Goal: Find specific page/section: Find specific page/section

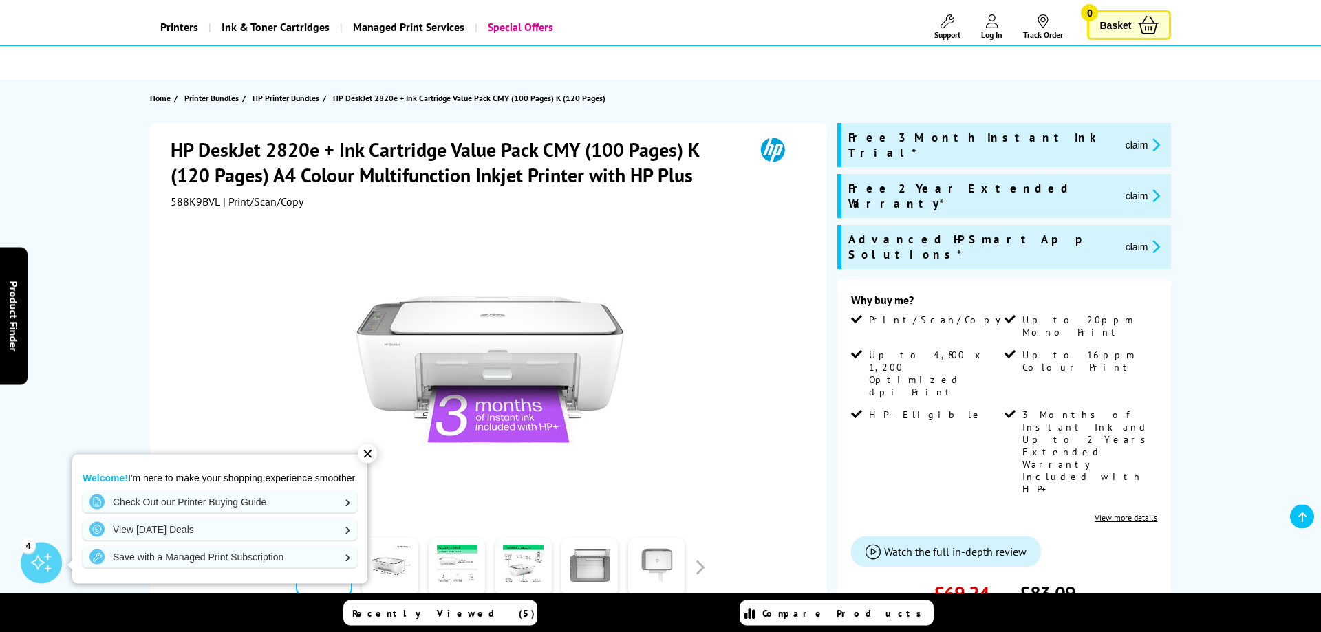
scroll to position [70, 0]
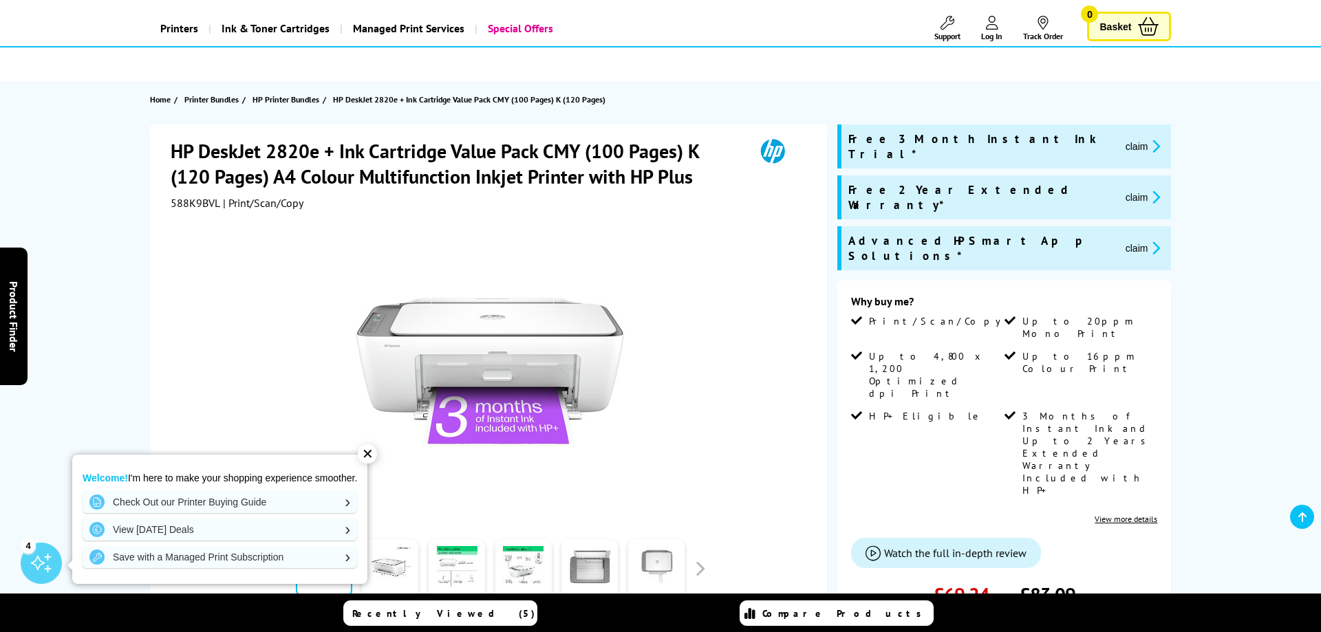
click at [741, 352] on div at bounding box center [491, 365] width 640 height 311
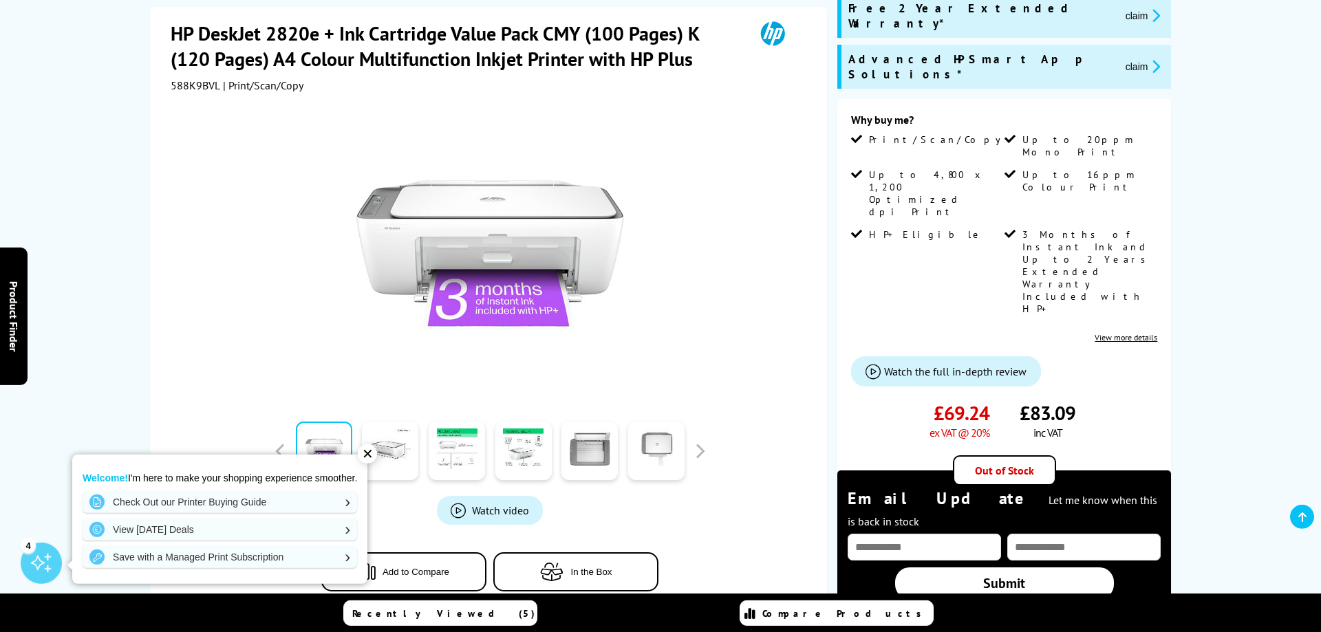
scroll to position [351, 0]
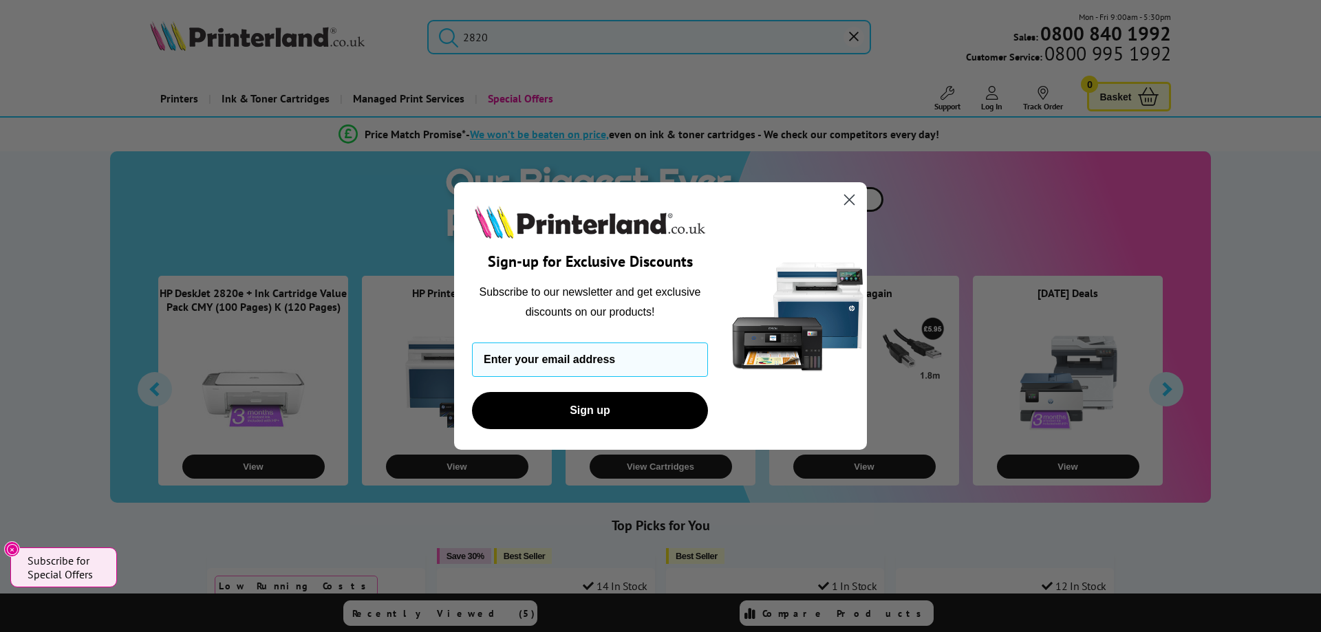
drag, startPoint x: 849, startPoint y: 200, endPoint x: 837, endPoint y: 200, distance: 11.7
click at [850, 200] on icon "Close dialog" at bounding box center [850, 200] width 10 height 10
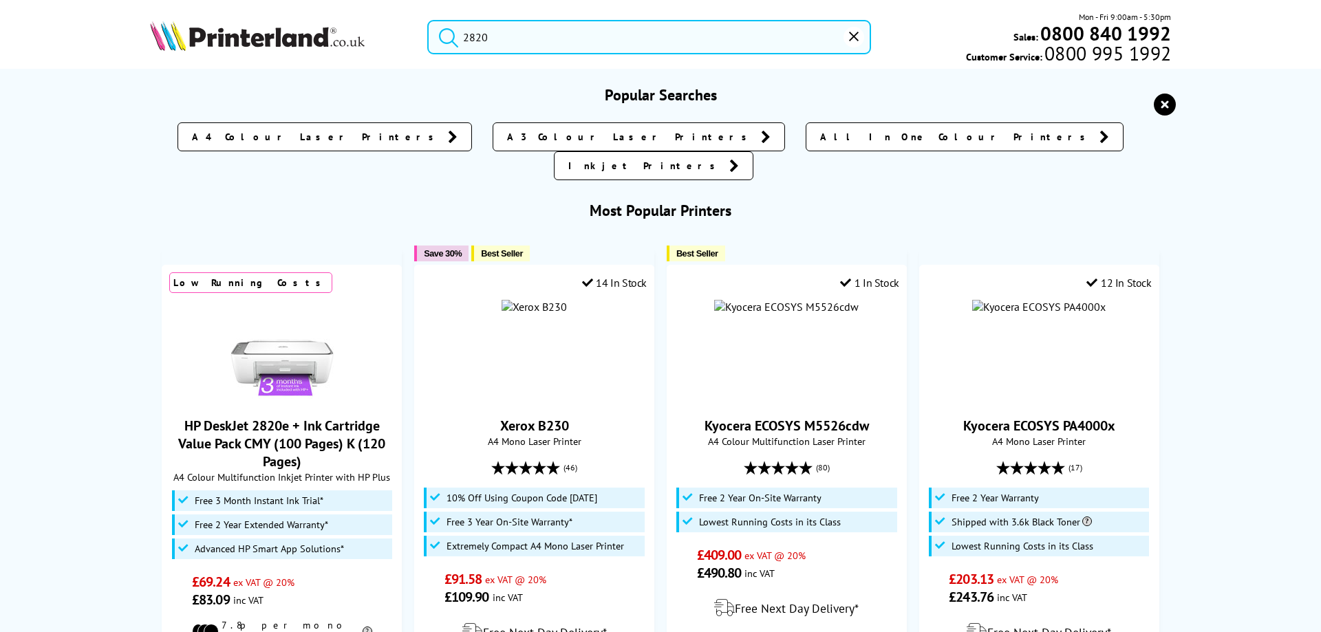
click at [508, 38] on input "2820" at bounding box center [649, 37] width 444 height 34
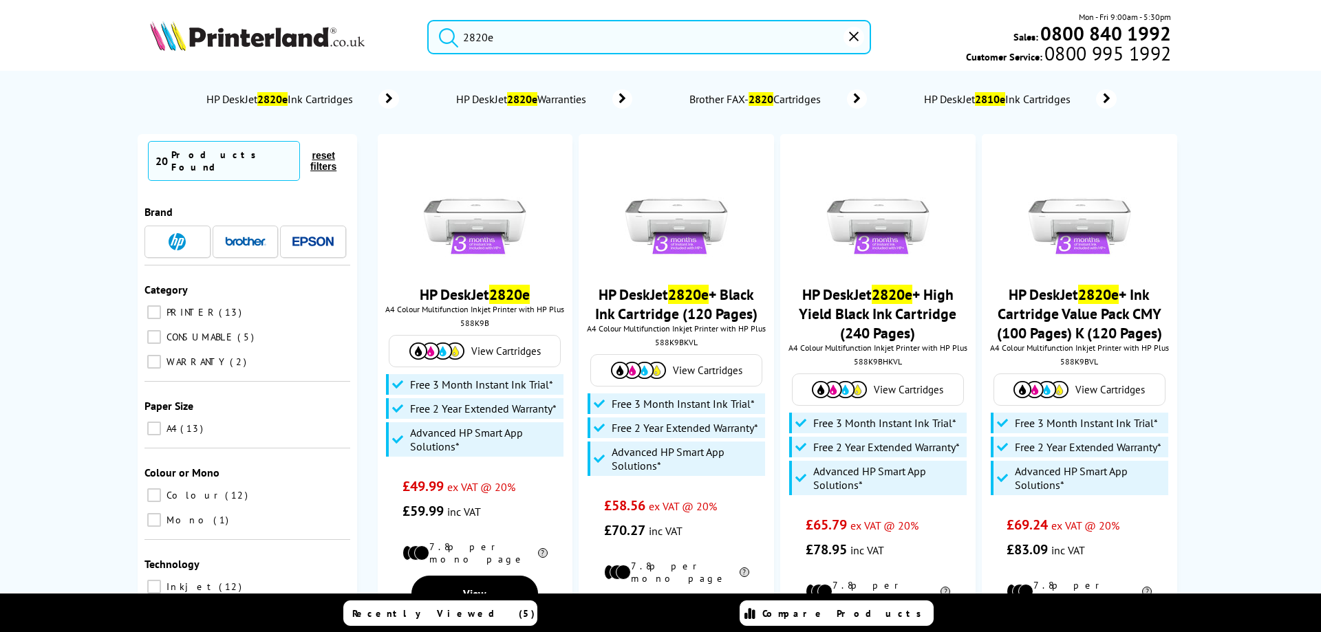
type input "2820e"
click at [428, 20] on button "submit" at bounding box center [445, 35] width 34 height 30
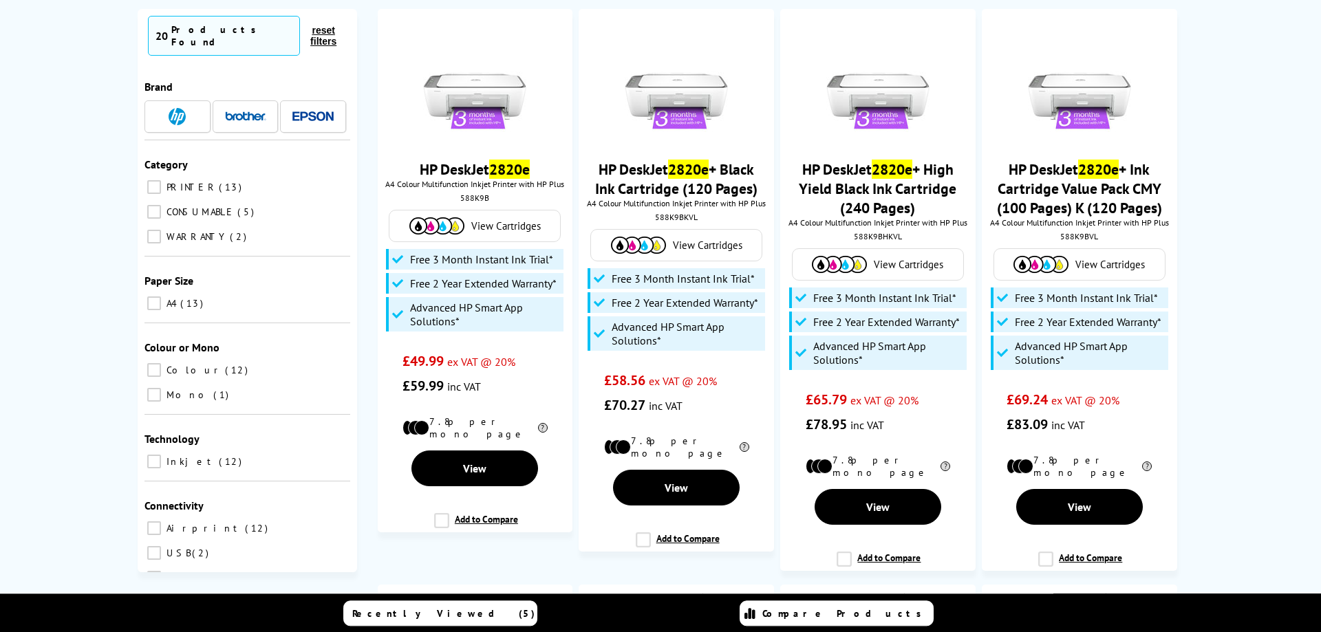
scroll to position [140, 0]
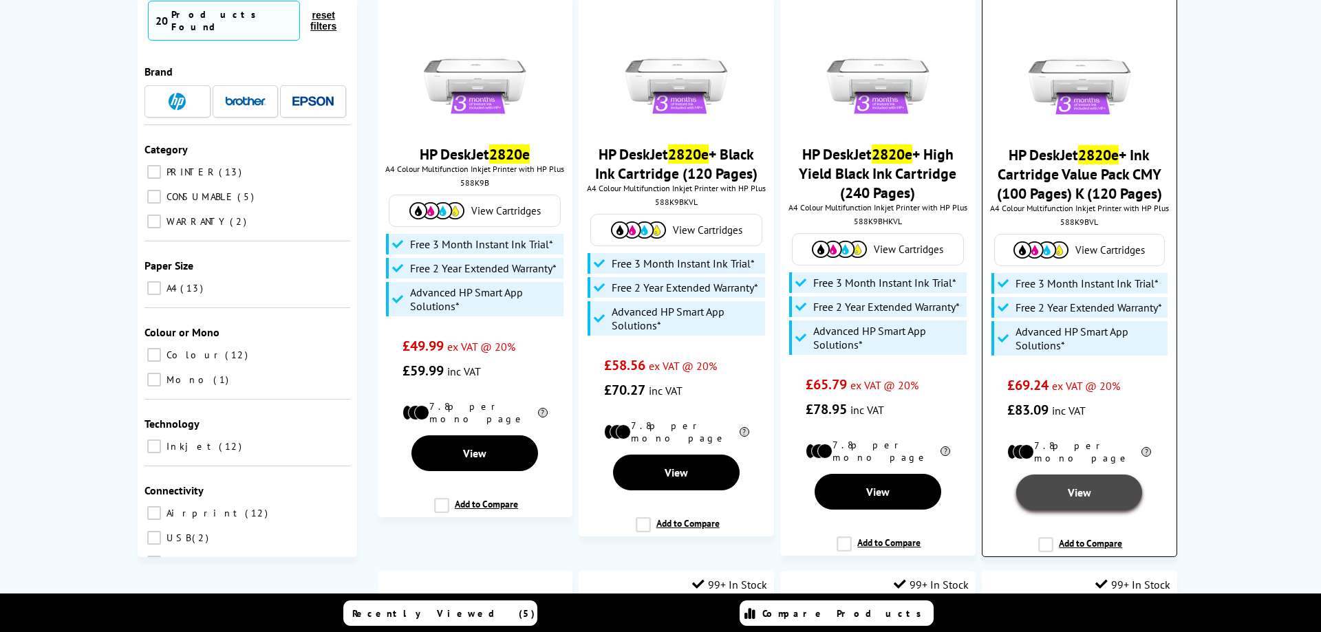
click at [1072, 486] on span "View" at bounding box center [1079, 493] width 23 height 14
